Goal: Navigation & Orientation: Find specific page/section

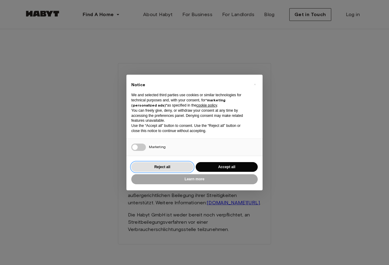
click at [163, 168] on button "Reject all" at bounding box center [162, 167] width 62 height 10
